Goal: Task Accomplishment & Management: Use online tool/utility

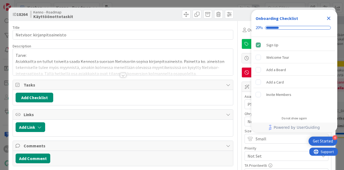
click at [120, 73] on div at bounding box center [123, 75] width 6 height 4
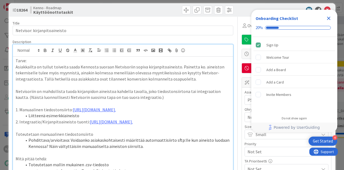
scroll to position [4, 0]
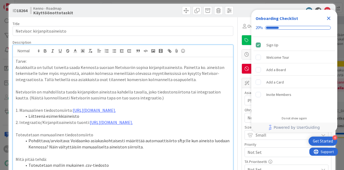
click at [16, 60] on p "Tarve:" at bounding box center [123, 61] width 215 height 6
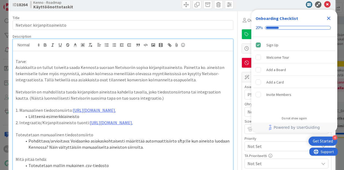
scroll to position [16, 0]
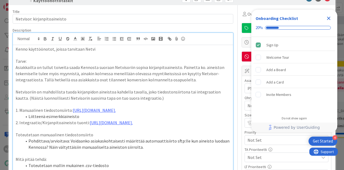
click at [330, 19] on icon "Close Checklist" at bounding box center [328, 18] width 6 height 6
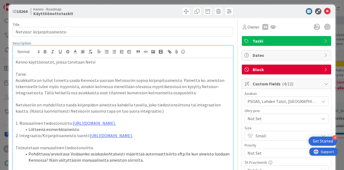
scroll to position [0, 0]
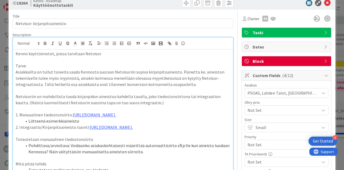
scroll to position [6, 0]
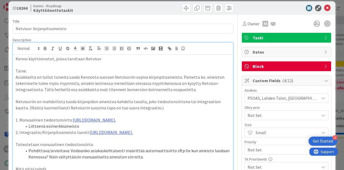
click at [108, 57] on p "Kenno käyttöönotot, joissa tarvitaan Netvisor" at bounding box center [123, 59] width 215 height 6
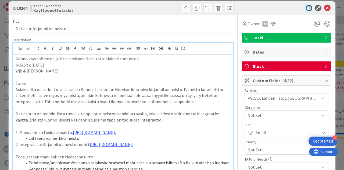
click at [76, 70] on p "Yrjö & Hanna säätiö" at bounding box center [123, 71] width 215 height 6
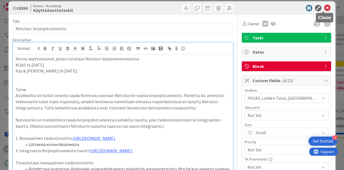
click at [324, 8] on icon at bounding box center [327, 8] width 6 height 6
